Goal: Navigation & Orientation: Understand site structure

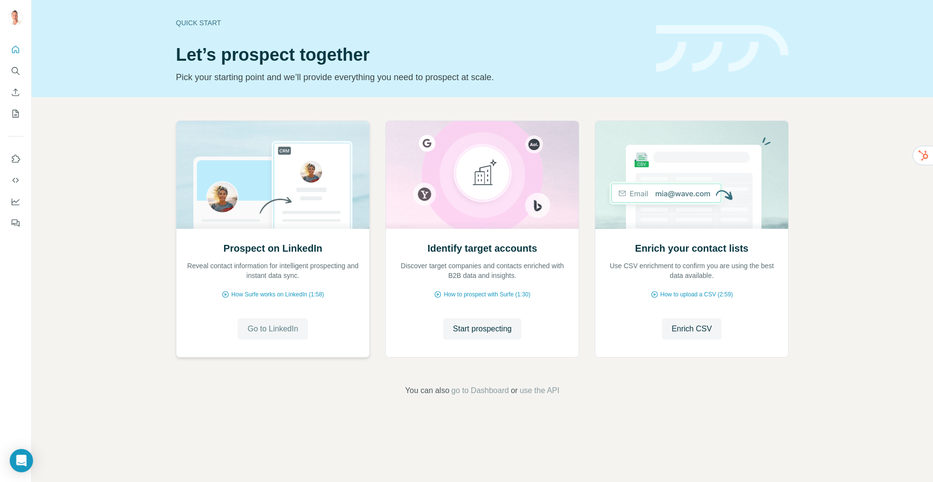
click at [285, 328] on span "Go to LinkedIn" at bounding box center [272, 329] width 51 height 12
click at [16, 44] on button "Quick start" at bounding box center [16, 49] width 16 height 17
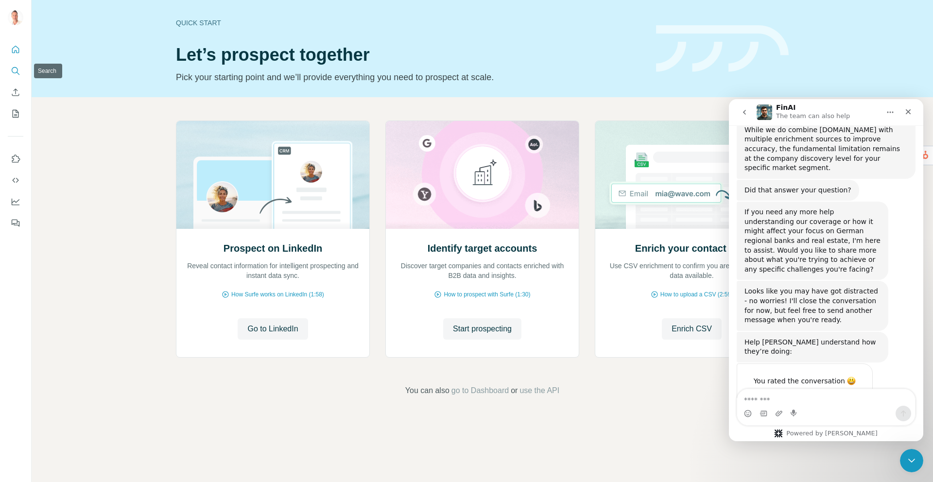
scroll to position [901, 0]
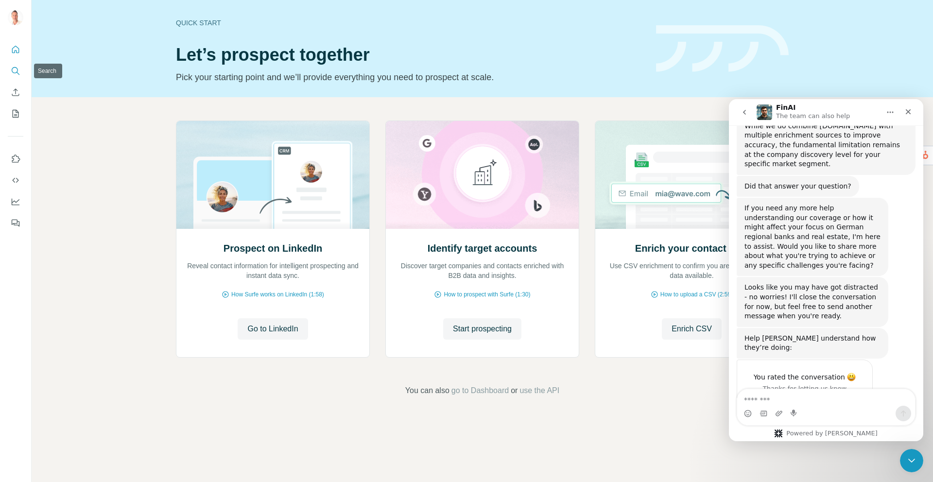
click at [15, 74] on icon "Search" at bounding box center [16, 71] width 10 height 10
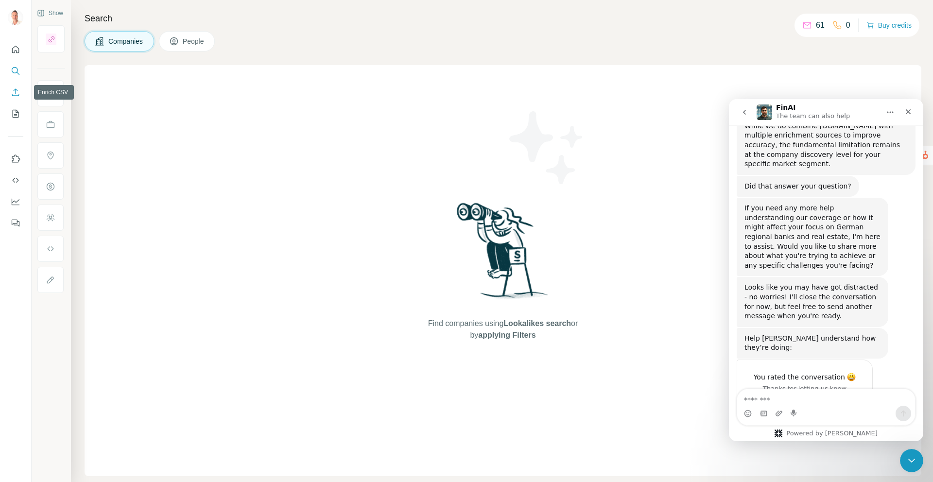
click at [18, 92] on icon "Enrich CSV" at bounding box center [16, 92] width 10 height 10
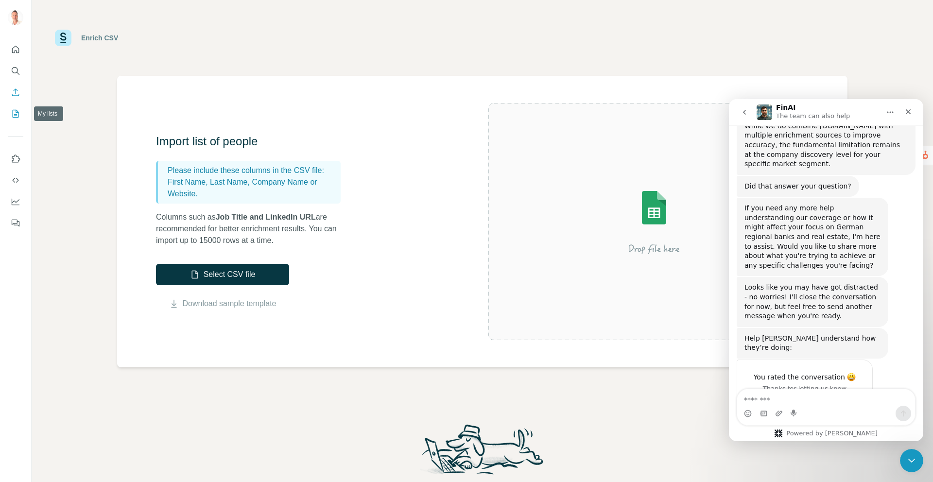
click at [20, 114] on icon "My lists" at bounding box center [16, 114] width 10 height 10
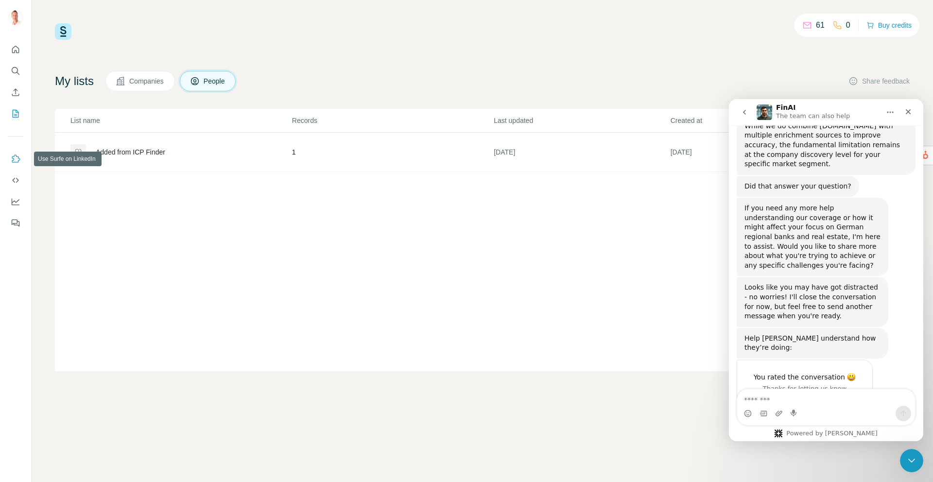
click at [18, 156] on icon "Use Surfe on LinkedIn" at bounding box center [16, 159] width 8 height 8
